Goal: Task Accomplishment & Management: Complete application form

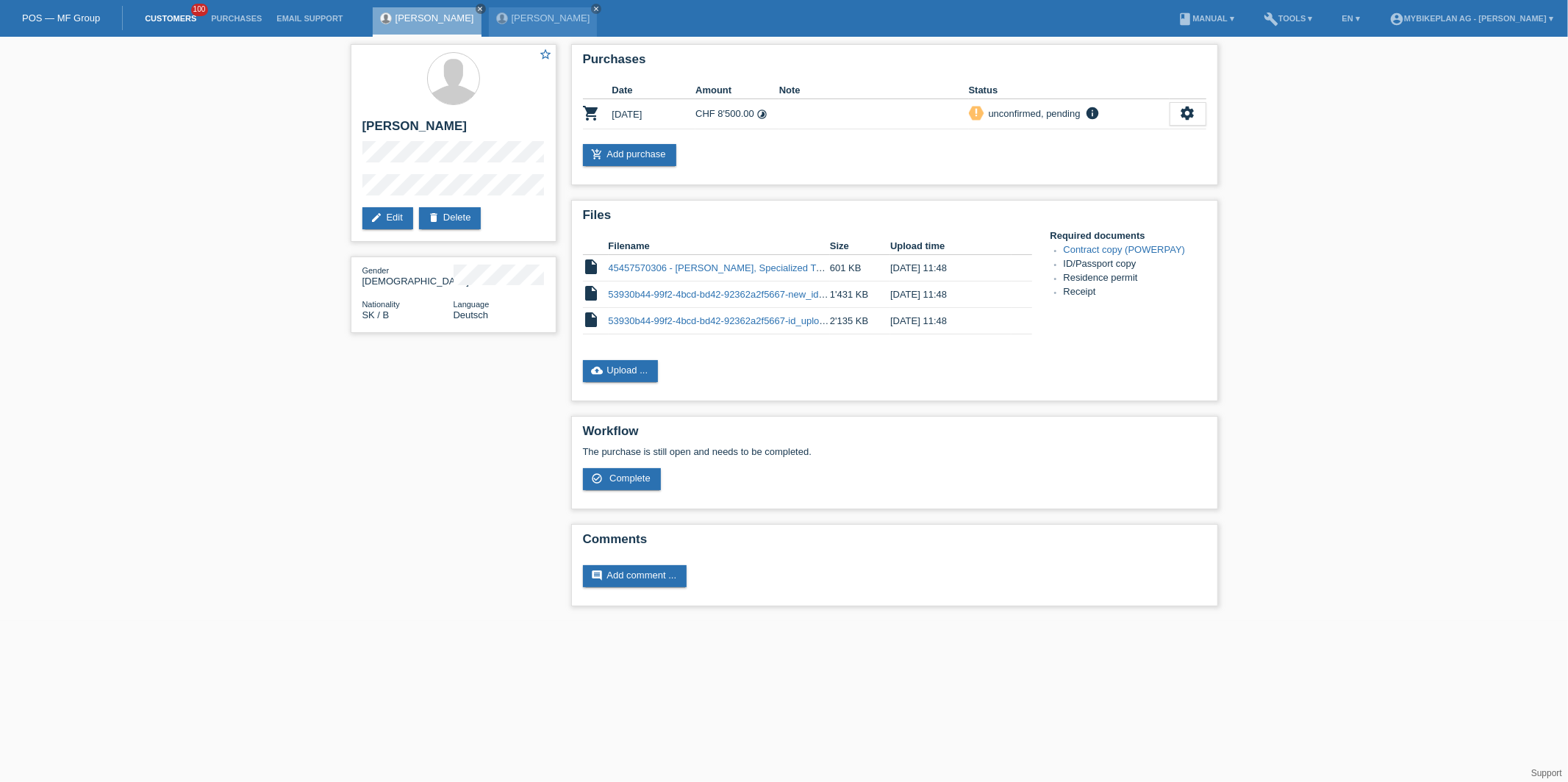
click at [158, 16] on link "Customers" at bounding box center [170, 18] width 66 height 9
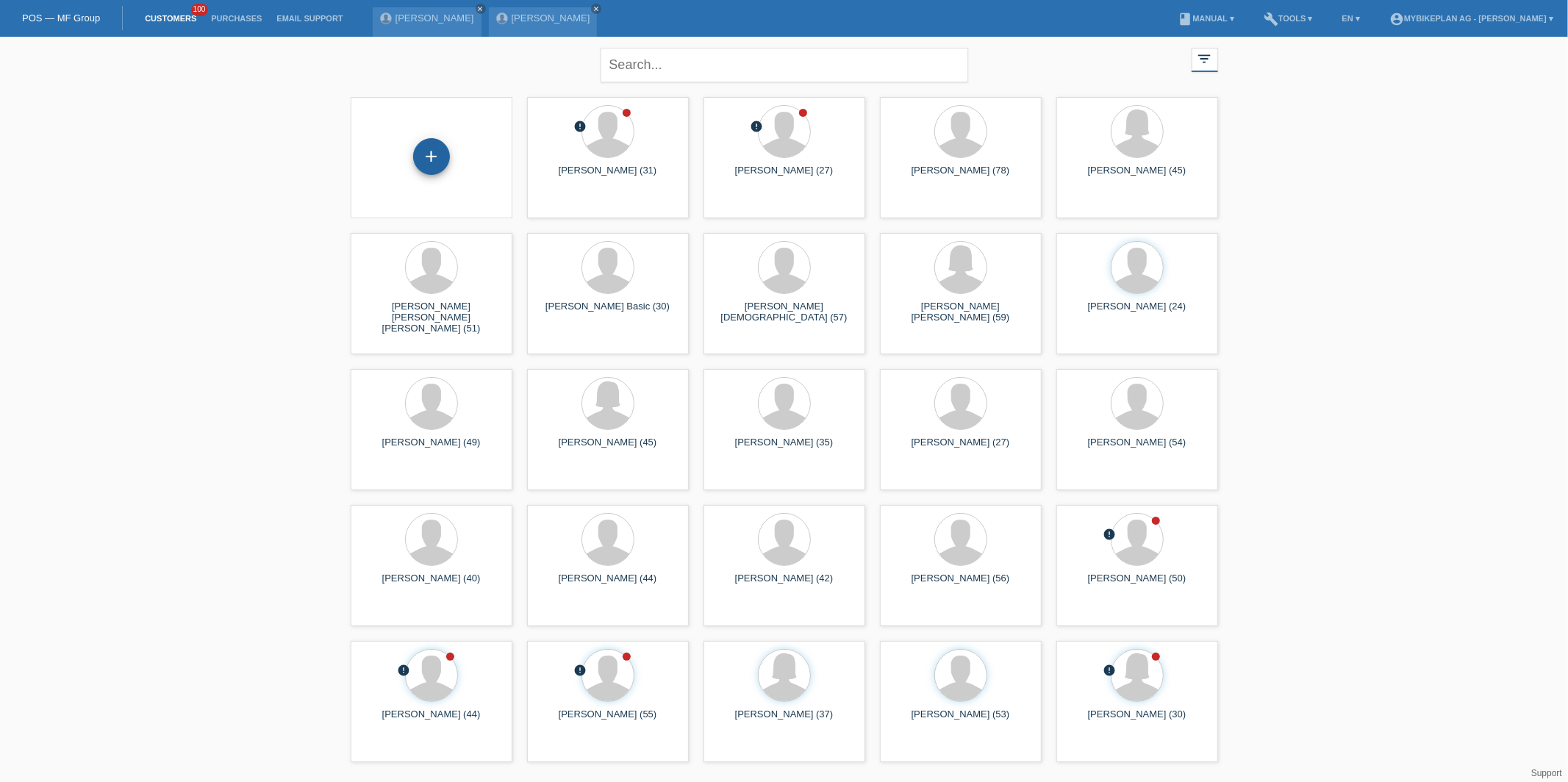
click at [430, 140] on div "+" at bounding box center [431, 156] width 36 height 36
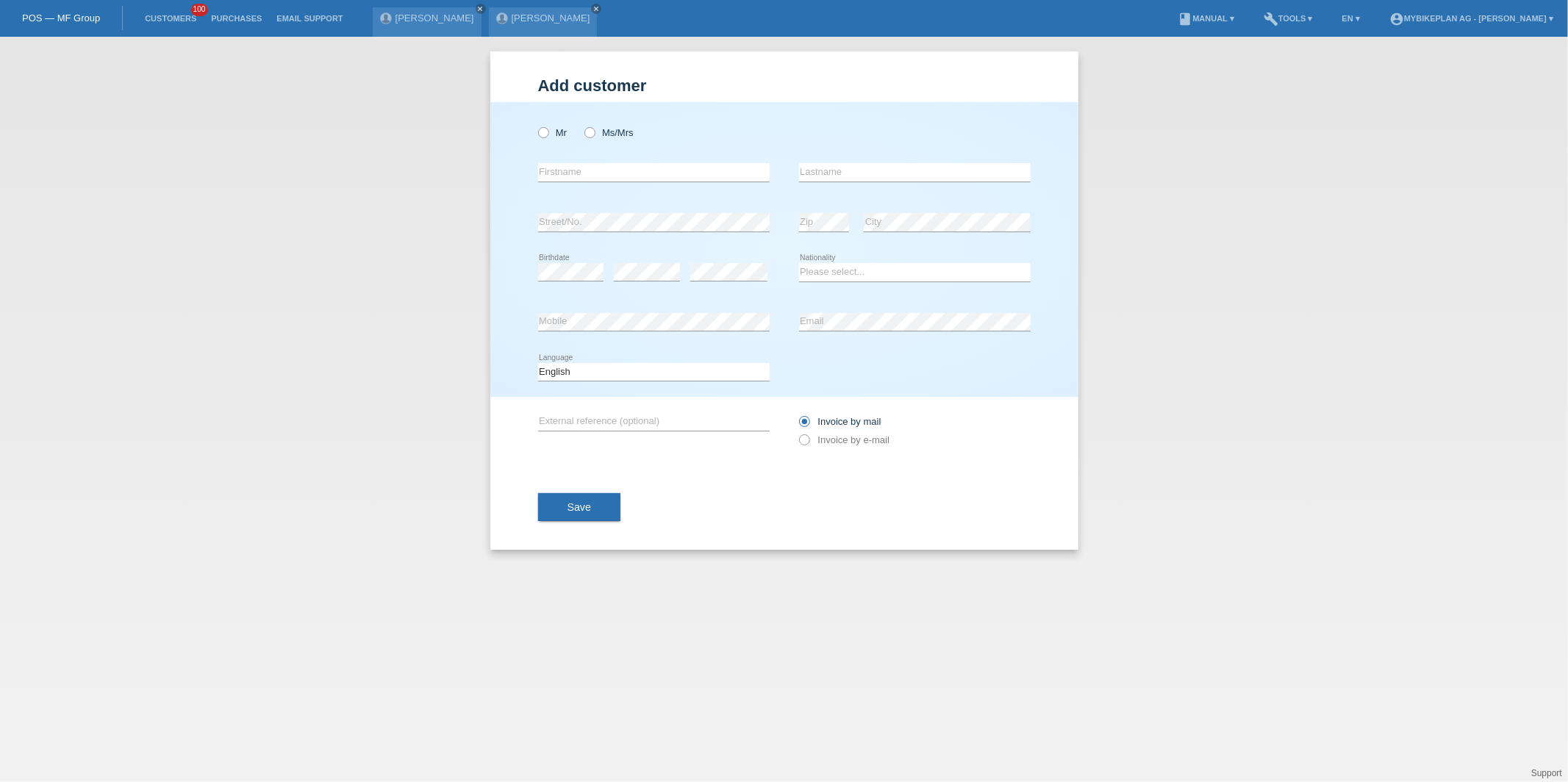
click at [541, 122] on div "Mr Ms/Mrs" at bounding box center [654, 132] width 232 height 30
click at [536, 125] on icon at bounding box center [536, 125] width 0 height 0
click at [548, 133] on input "Mr" at bounding box center [543, 132] width 10 height 10
radio input "true"
click at [581, 133] on div "Mr Ms/Mrs" at bounding box center [654, 132] width 232 height 30
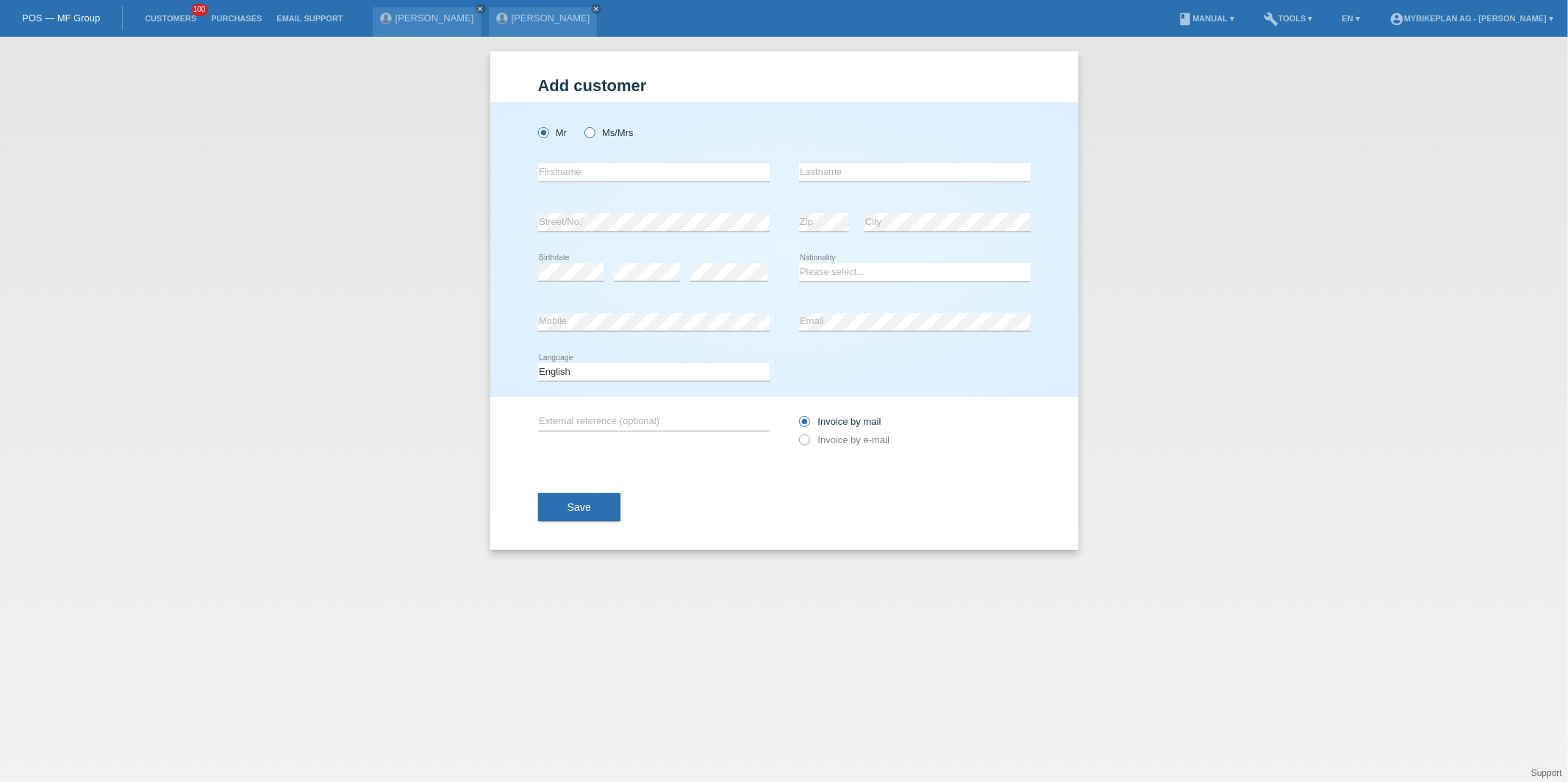
click at [599, 132] on label "Ms/Mrs" at bounding box center [609, 133] width 49 height 11
click at [594, 132] on input "Ms/Mrs" at bounding box center [589, 132] width 10 height 10
radio input "true"
click at [551, 164] on input "text" at bounding box center [654, 172] width 232 height 18
type input "[PERSON_NAME]"
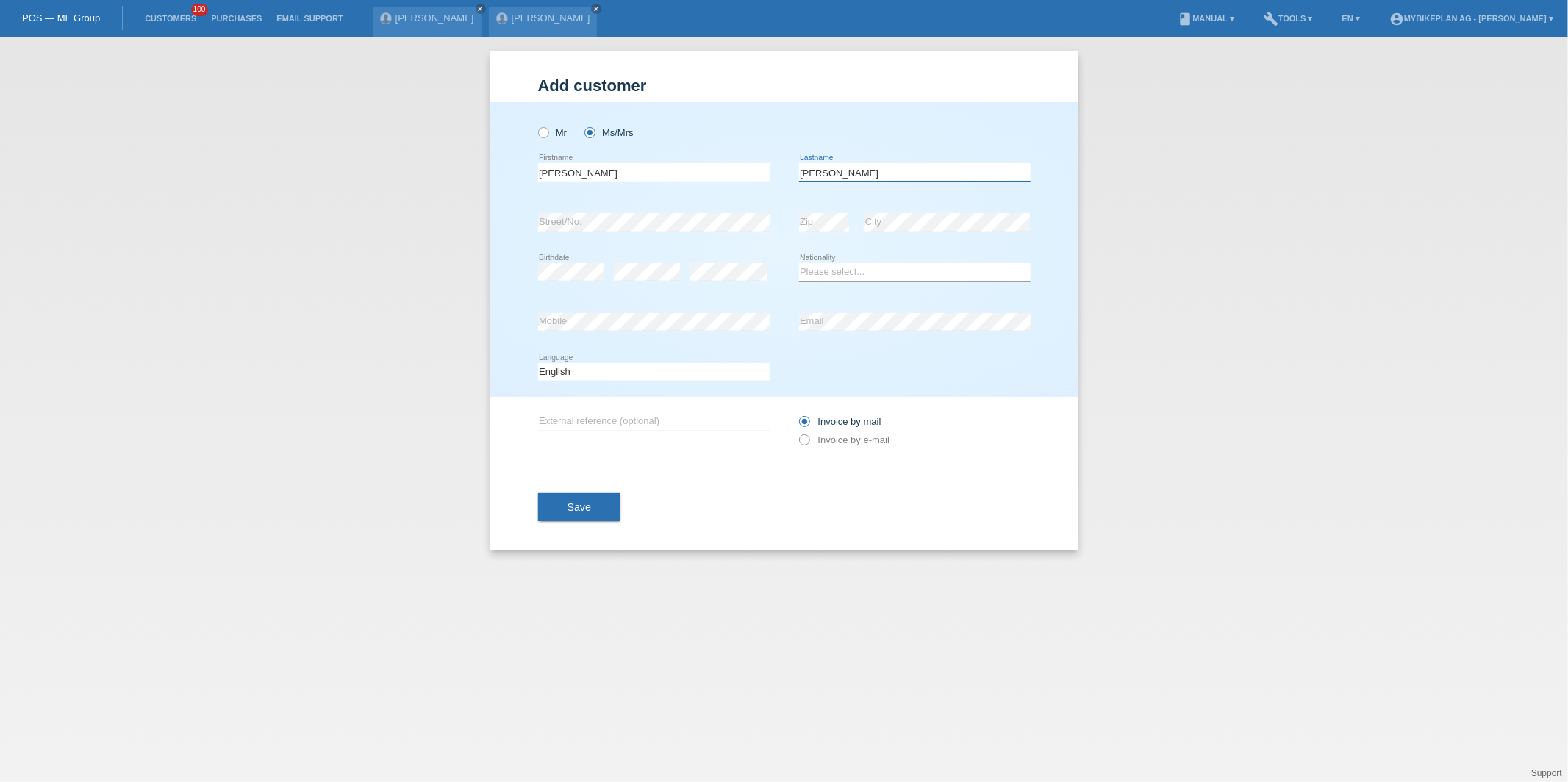
type input "[PERSON_NAME]"
select select "CH"
click at [575, 370] on select "Deutsch Français Italiano English" at bounding box center [654, 371] width 232 height 17
select select "de"
click at [538, 363] on select "Deutsch Français Italiano English" at bounding box center [654, 371] width 232 height 17
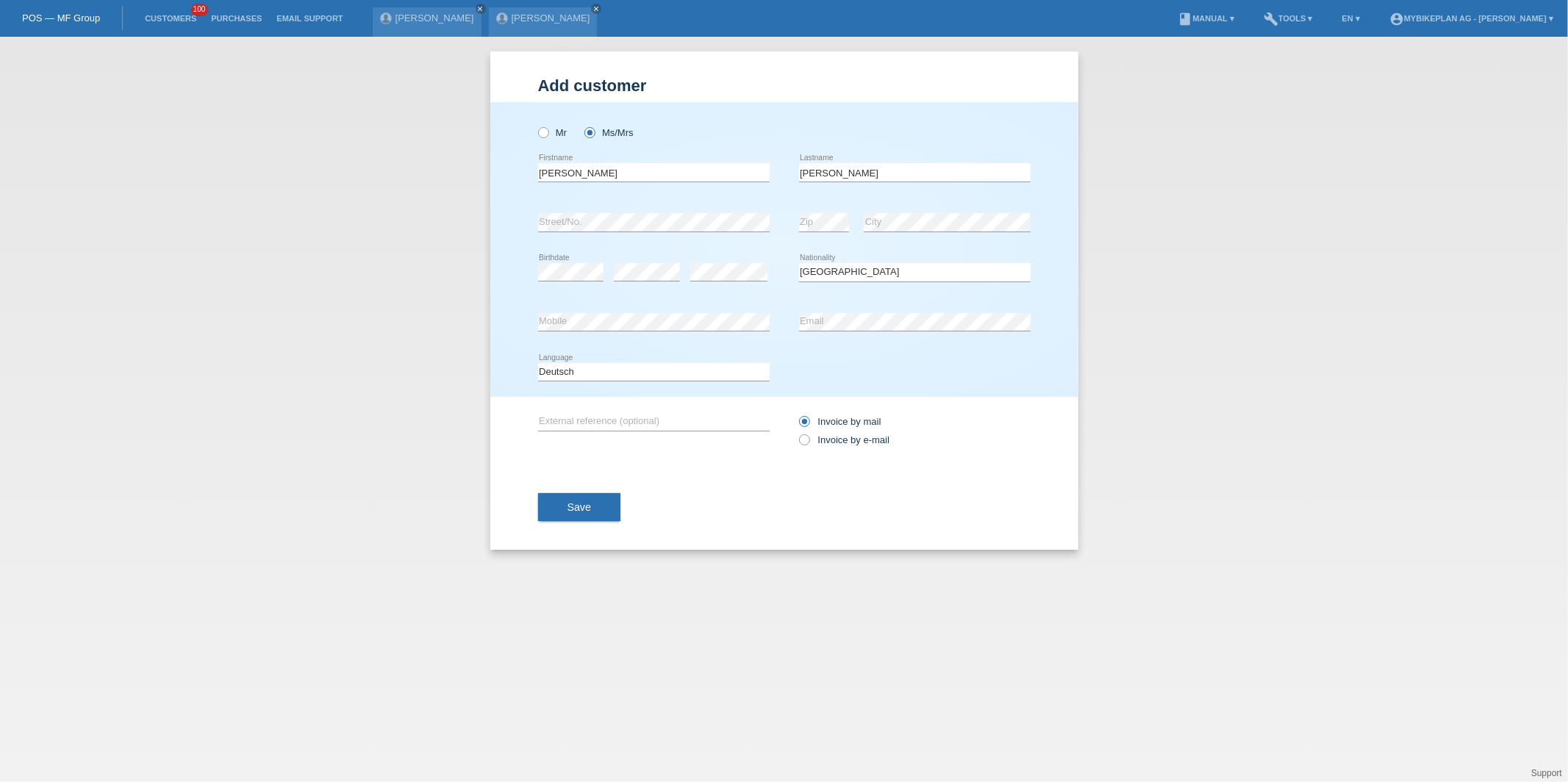
click at [819, 426] on label "Invoice by mail" at bounding box center [840, 422] width 83 height 11
click at [809, 426] on input "Invoice by mail" at bounding box center [804, 426] width 10 height 18
click at [819, 444] on label "Invoice by e-mail" at bounding box center [845, 440] width 91 height 11
click at [809, 444] on input "Invoice by e-mail" at bounding box center [804, 444] width 10 height 18
radio input "true"
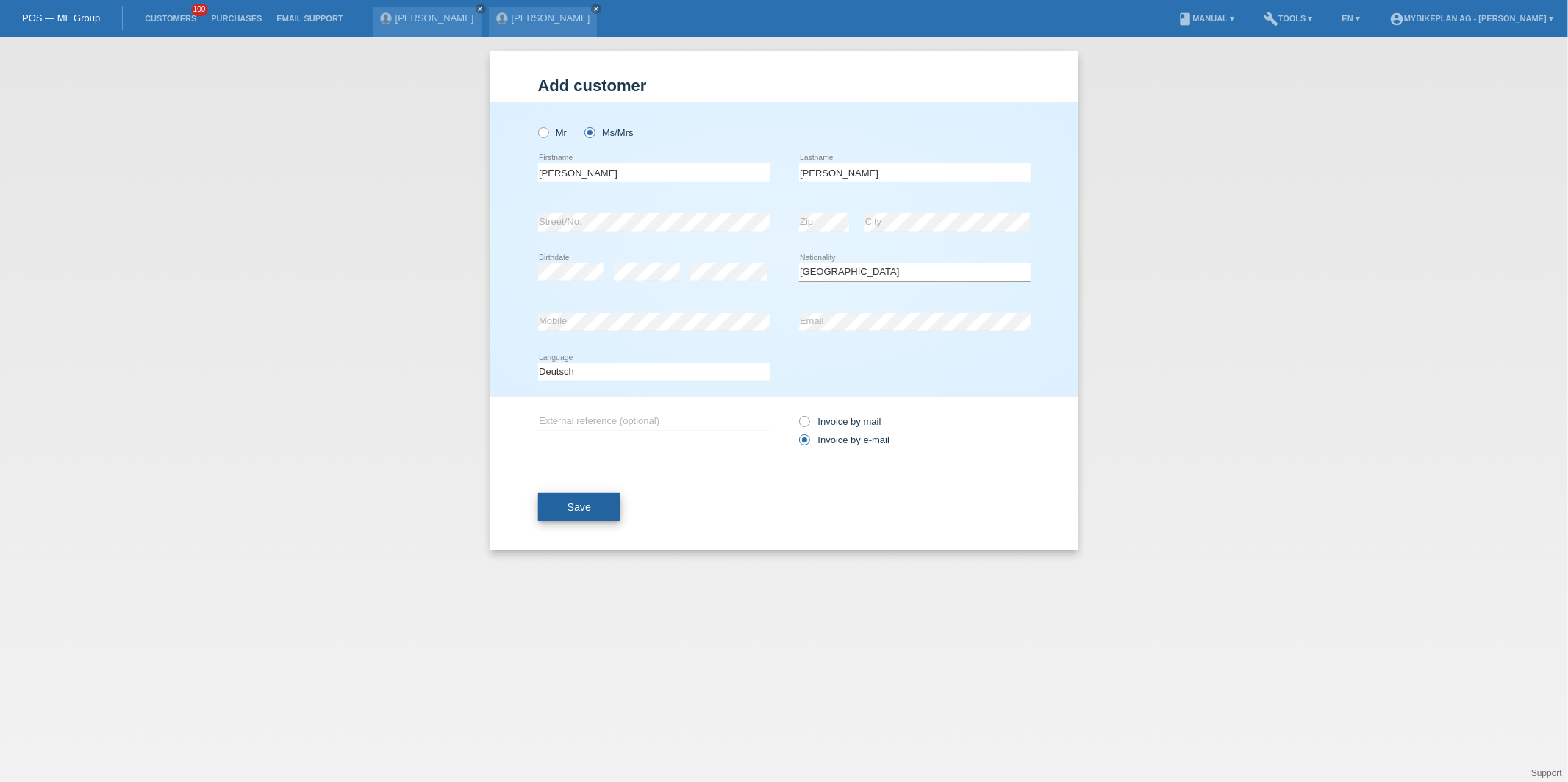
click at [551, 515] on button "Save" at bounding box center [579, 506] width 83 height 28
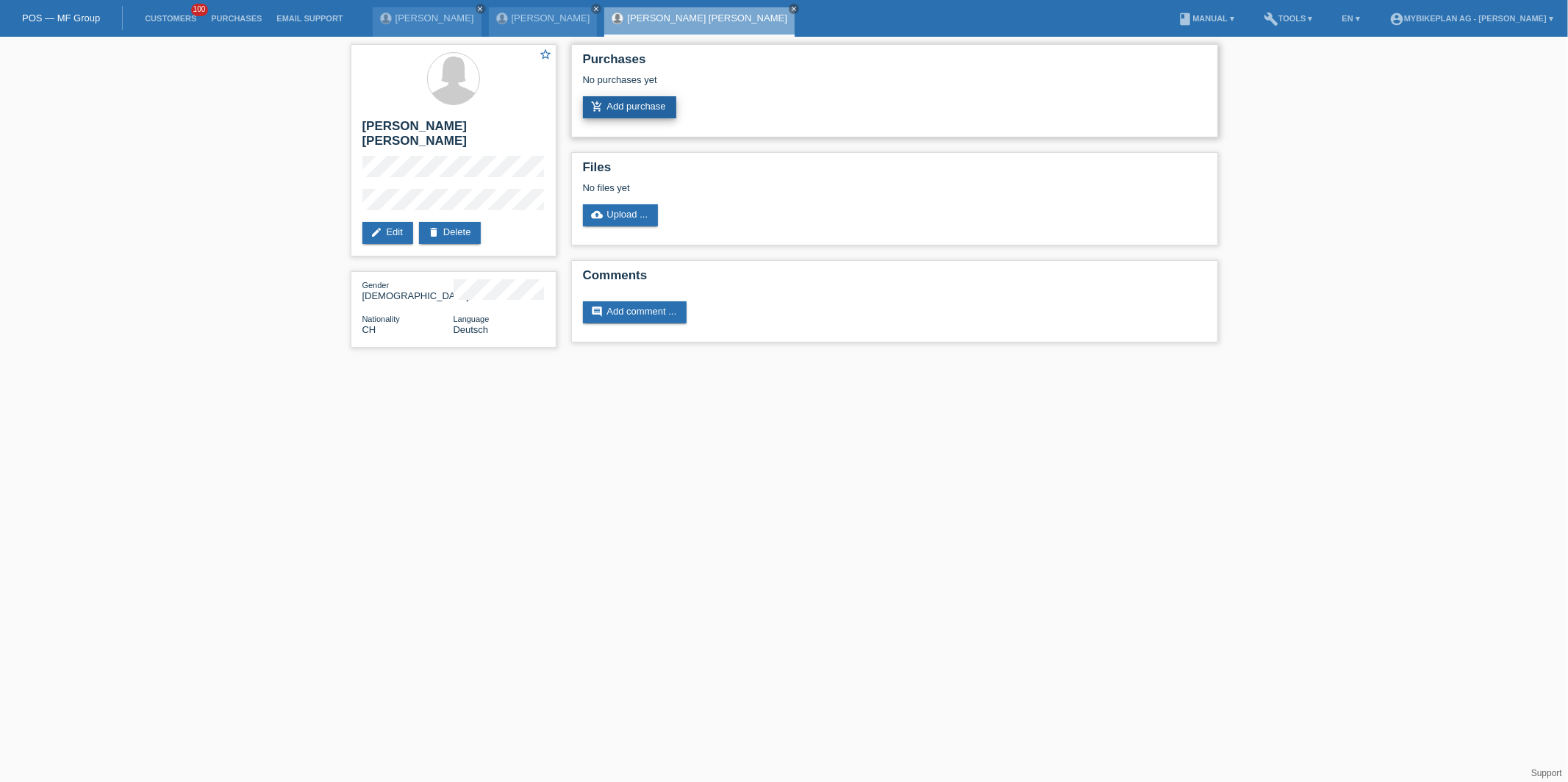
click at [590, 114] on link "add_shopping_cart Add purchase" at bounding box center [629, 107] width 94 height 22
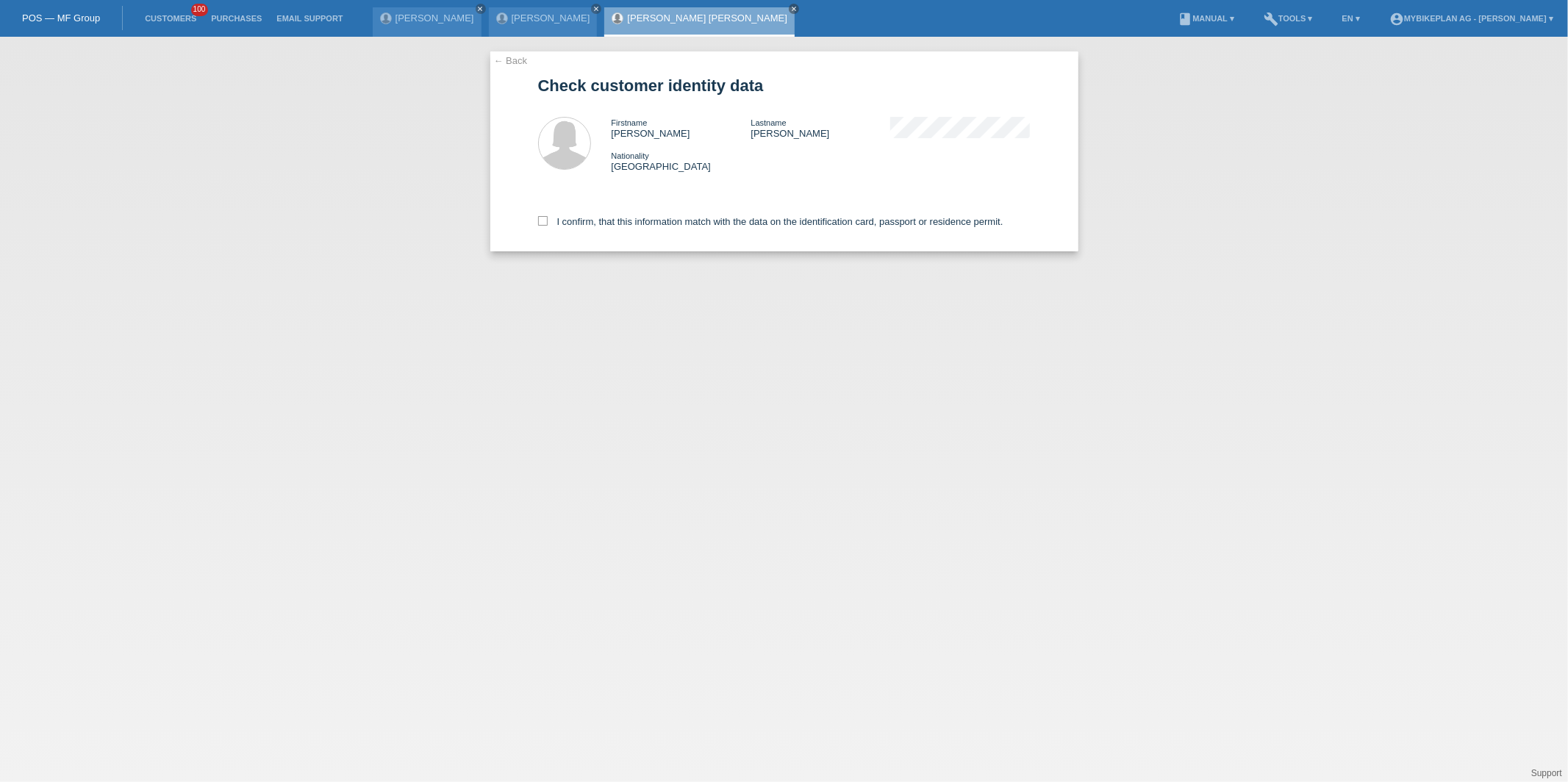
click at [578, 253] on div "← Back Check customer identity data Firstname Mélanie Zoe Lastname Hartung Nati…" at bounding box center [784, 409] width 1568 height 746
click at [585, 232] on div "I confirm, that this information match with the data on the identification card…" at bounding box center [785, 218] width 493 height 65
click at [583, 226] on label "I confirm, that this information match with the data on the identification card…" at bounding box center [771, 222] width 466 height 11
click at [548, 226] on input "I confirm, that this information match with the data on the identification card…" at bounding box center [543, 221] width 10 height 10
checkbox input "true"
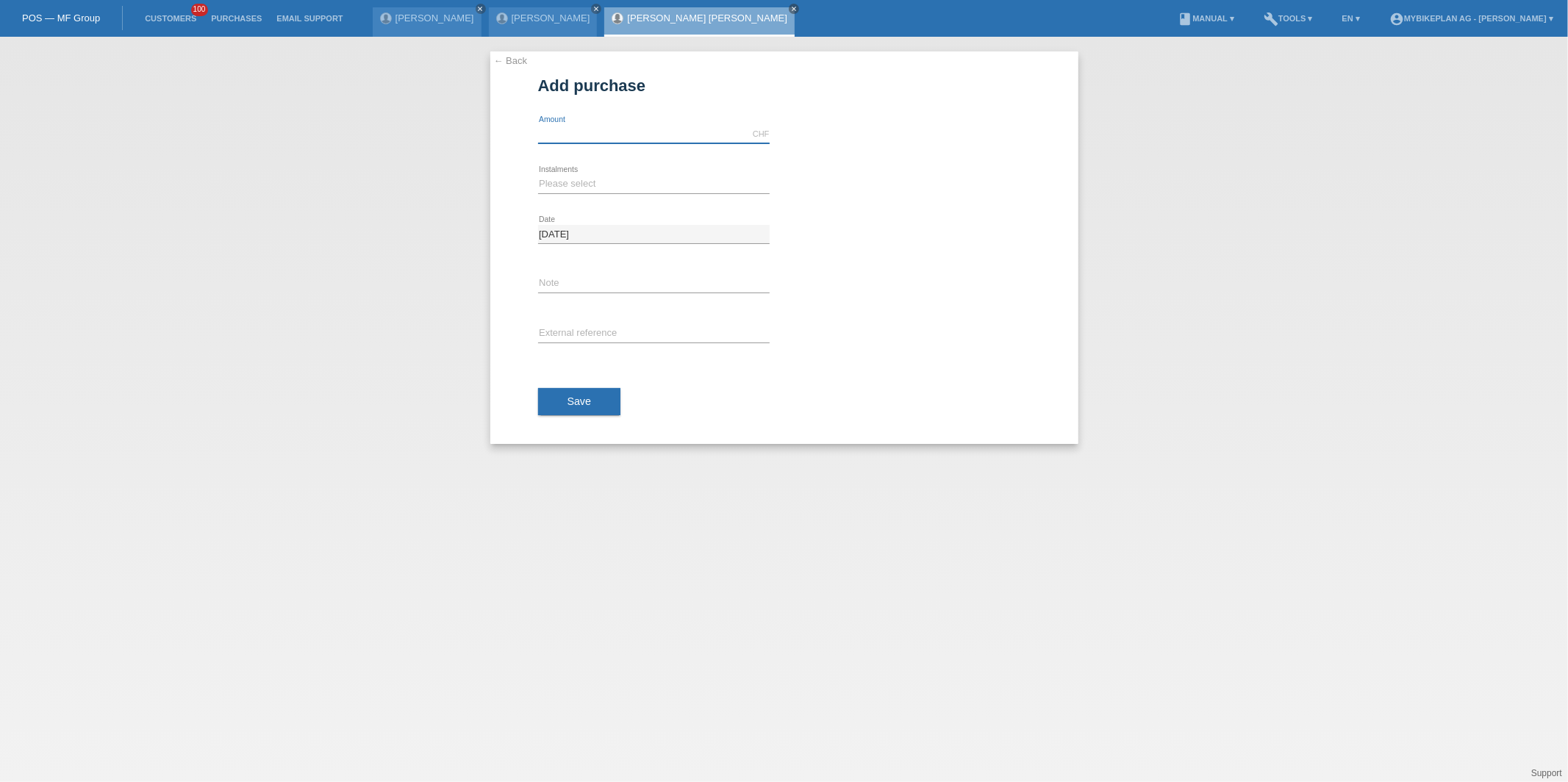
click at [608, 133] on input "text" at bounding box center [654, 134] width 232 height 18
type input "5998.00"
click at [550, 182] on select "Please select 6 instalments 12 instalments 18 instalments 24 instalments 36 ins…" at bounding box center [654, 183] width 232 height 17
select select "488"
click at [538, 175] on select "Please select 6 instalments 12 instalments 18 instalments 24 instalments 36 ins…" at bounding box center [654, 183] width 232 height 17
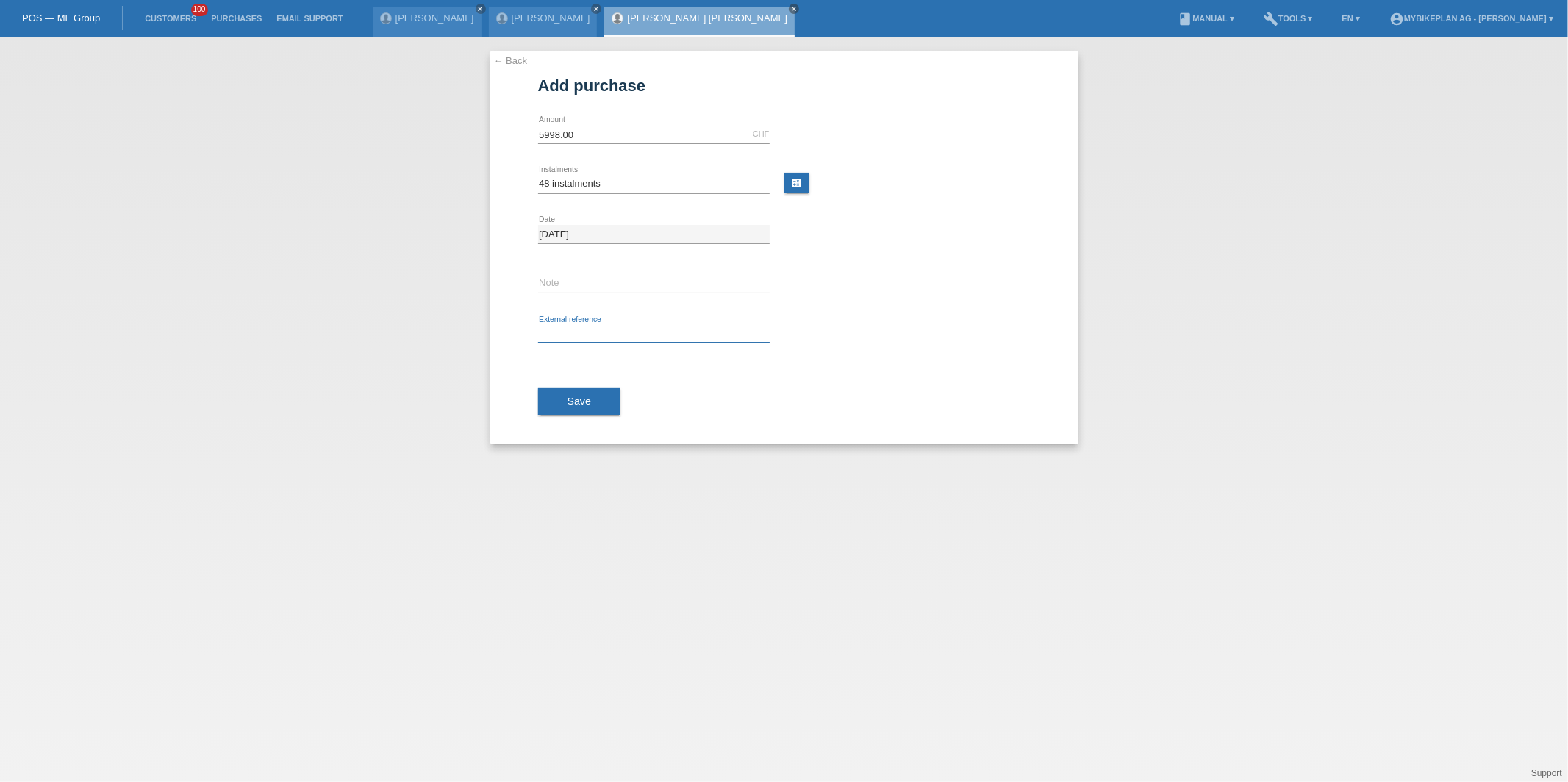
click at [576, 333] on input "text" at bounding box center [654, 334] width 232 height 18
paste input "45668321455"
type input "45668321455"
click at [578, 389] on button "Save" at bounding box center [579, 402] width 83 height 28
